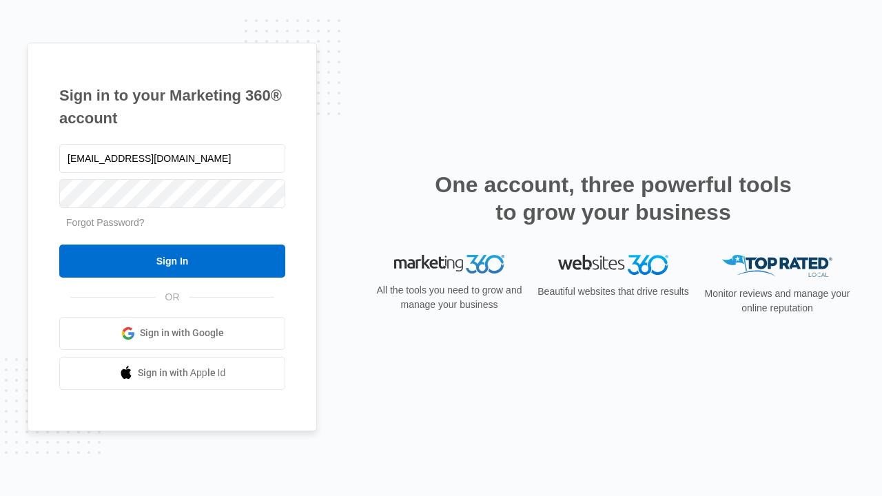
type input "dankie614@gmail.com"
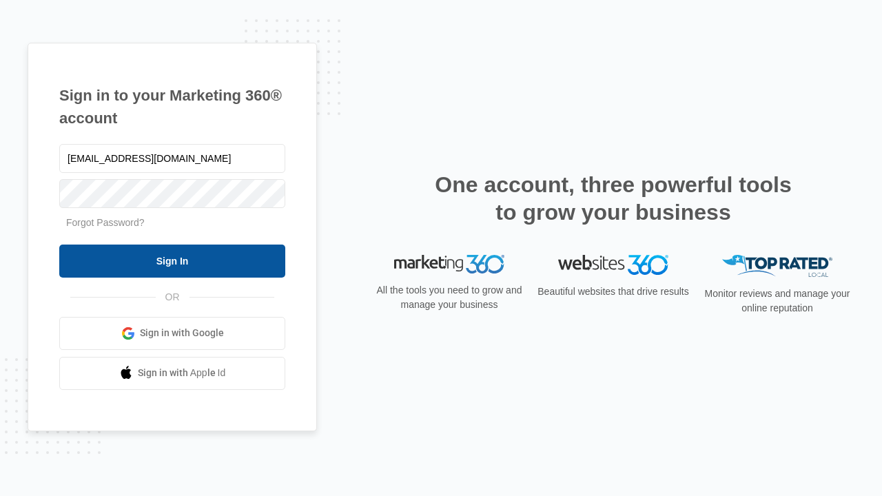
click at [172, 260] on input "Sign In" at bounding box center [172, 261] width 226 height 33
